Goal: Use online tool/utility: Utilize a website feature to perform a specific function

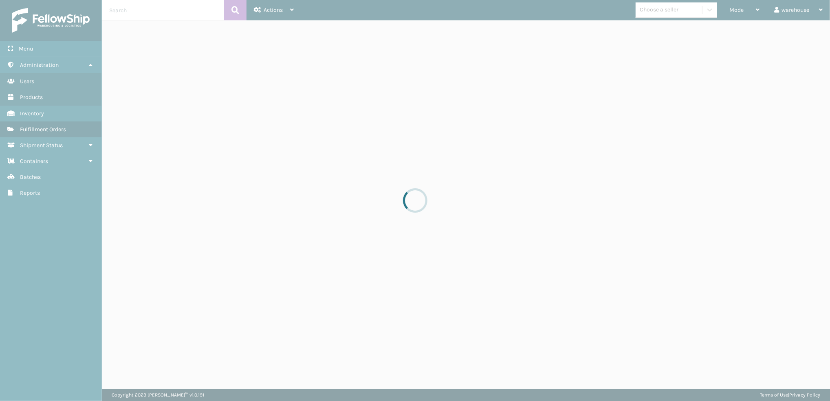
click at [734, 126] on div at bounding box center [415, 200] width 830 height 401
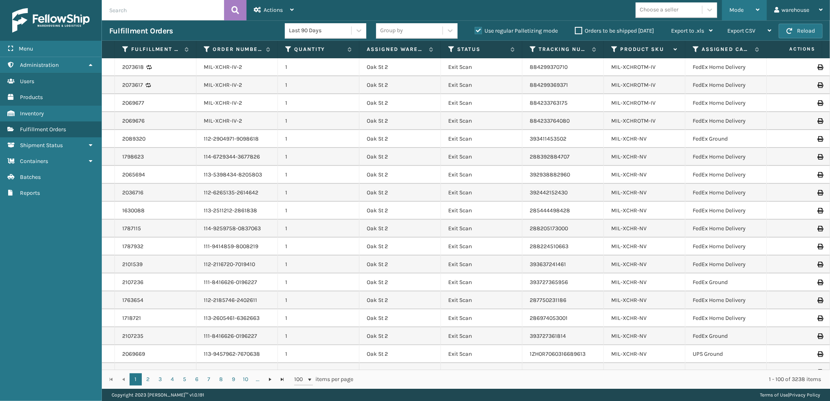
click at [740, 8] on span "Mode" at bounding box center [737, 10] width 14 height 7
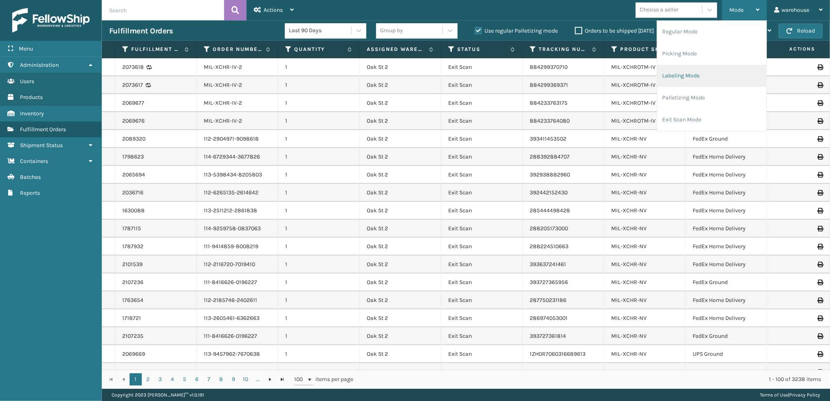
click at [698, 78] on li "Labeling Mode" at bounding box center [712, 76] width 109 height 22
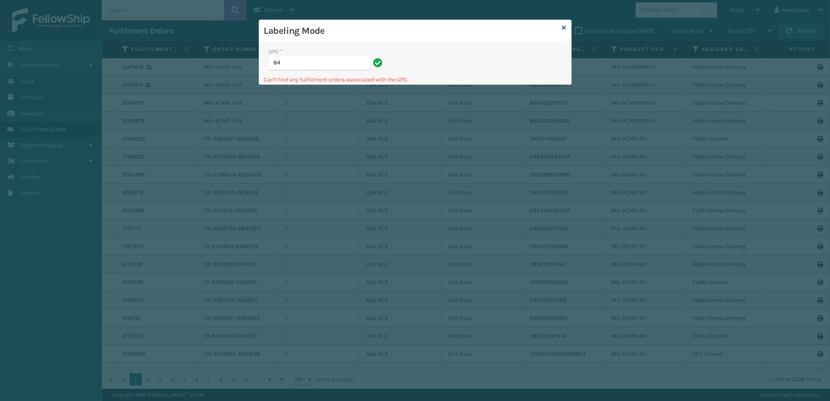
type input "8"
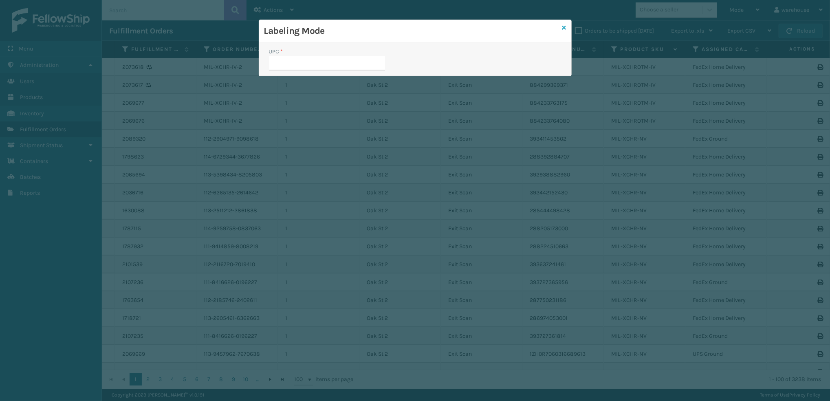
click at [563, 29] on icon at bounding box center [565, 28] width 4 height 6
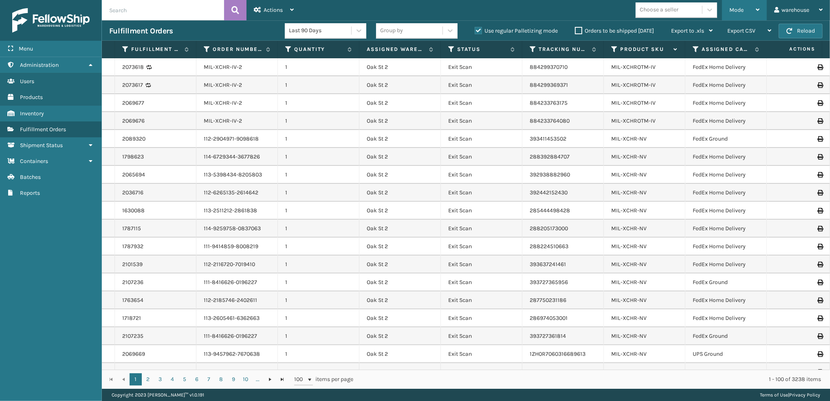
click at [738, 12] on span "Mode" at bounding box center [737, 10] width 14 height 7
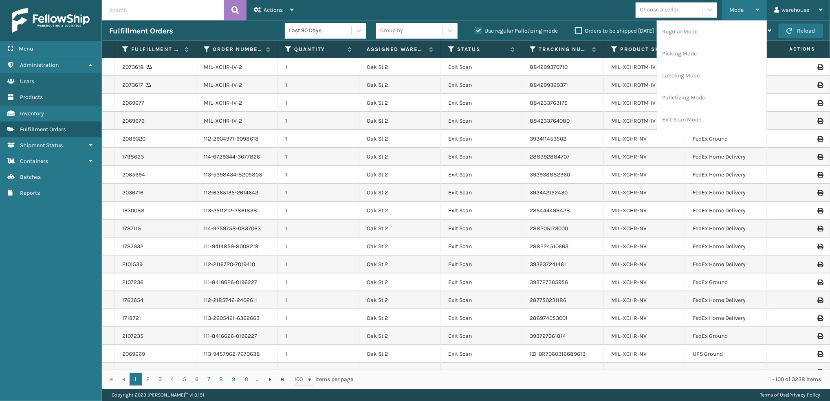
click at [698, 77] on li "Labeling Mode" at bounding box center [712, 76] width 109 height 22
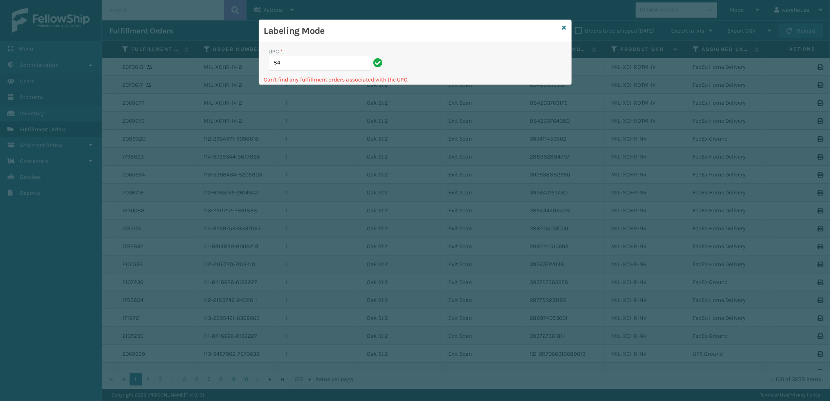
type input "8"
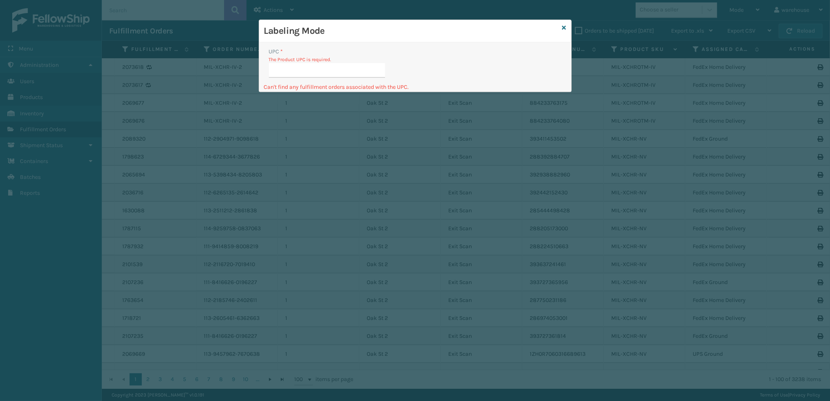
click at [302, 89] on p "Can't find any fulfillment orders associated with the UPC." at bounding box center [415, 87] width 303 height 9
click at [564, 28] on icon at bounding box center [565, 28] width 4 height 6
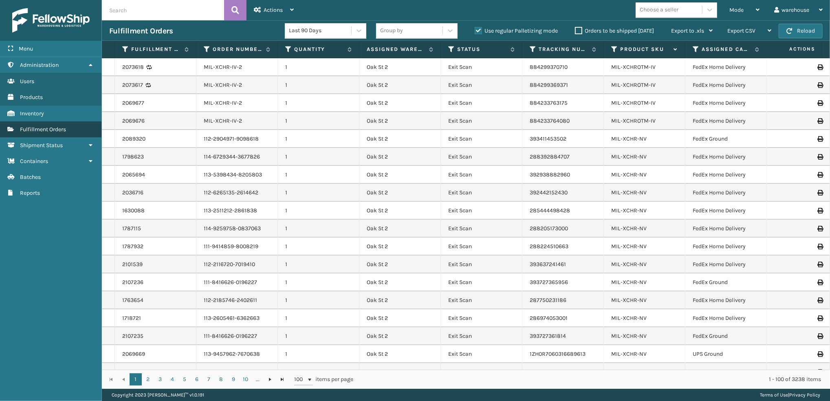
click at [51, 128] on span "Fulfillment Orders" at bounding box center [43, 129] width 46 height 7
click at [747, 7] on div "Mode" at bounding box center [745, 10] width 30 height 20
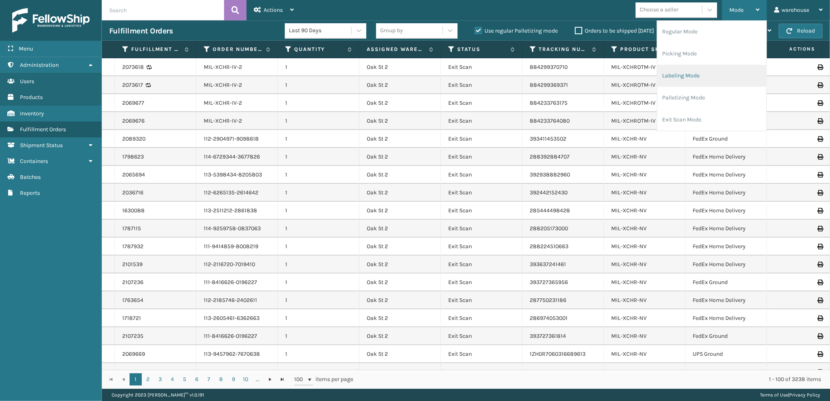
click at [698, 74] on li "Labeling Mode" at bounding box center [712, 76] width 109 height 22
